Goal: Find specific page/section: Find specific page/section

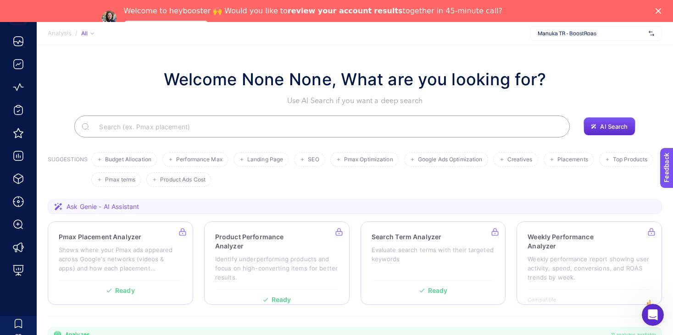
click at [567, 78] on div "Welcome None None, What are you looking for? Use AI Search if you want a deep s…" at bounding box center [355, 86] width 614 height 39
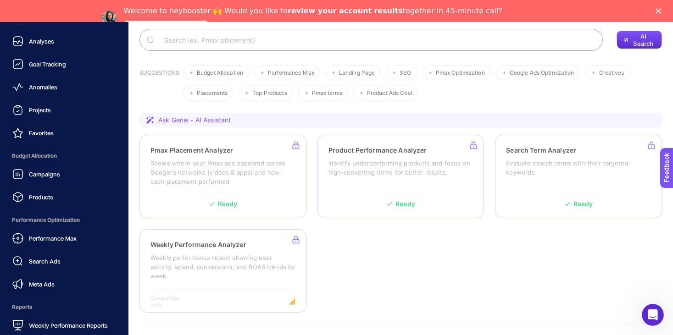
scroll to position [40, 0]
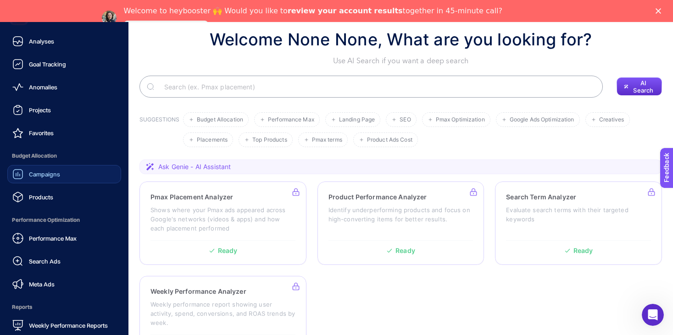
click at [64, 182] on link "Campaigns" at bounding box center [64, 174] width 114 height 18
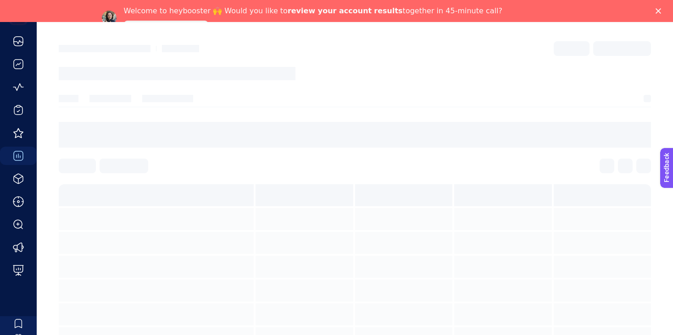
click at [658, 9] on icon "Close" at bounding box center [658, 11] width 6 height 6
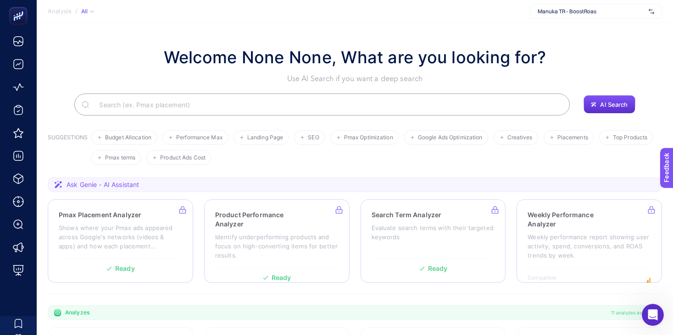
click at [184, 44] on section "Welcome None None, What are you looking for? Use AI Search if you want a deep s…" at bounding box center [355, 317] width 636 height 588
